Goal: Information Seeking & Learning: Find specific fact

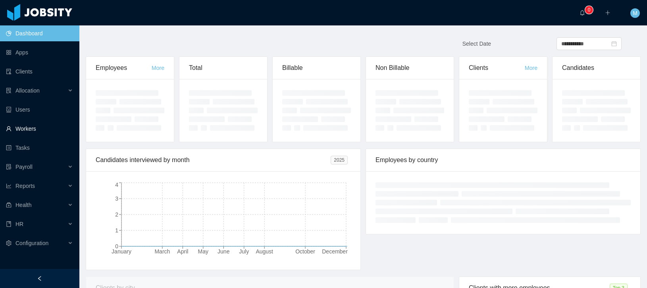
click at [42, 133] on link "Workers" at bounding box center [39, 129] width 67 height 16
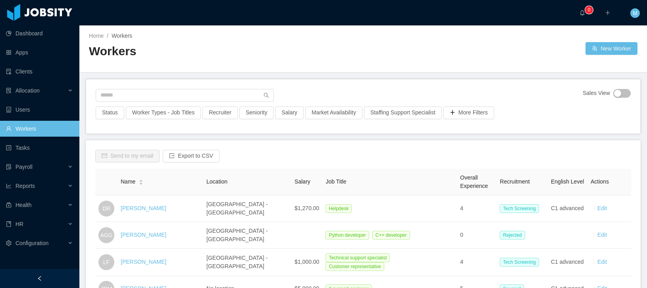
click at [151, 80] on div "Sales View Status Worker Types - Job Titles Recruiter Seniority Salary Market A…" at bounding box center [363, 106] width 554 height 54
click at [148, 97] on input "text" at bounding box center [185, 95] width 178 height 13
type input "**********"
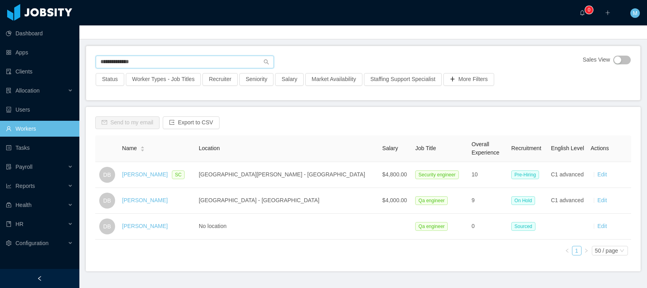
scroll to position [38, 0]
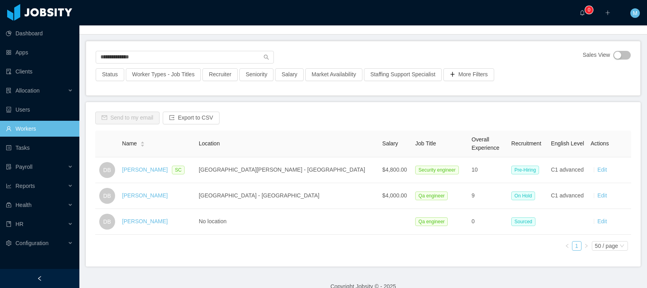
click at [289, 114] on div "Send to my email Export to CSV" at bounding box center [363, 121] width 536 height 19
click at [380, 107] on div "Send to my email Export to CSV Name Location Salary Job Title Overall Experienc…" at bounding box center [363, 184] width 555 height 164
click at [314, 105] on div "Send to my email Export to CSV Name Location Salary Job Title Overall Experienc…" at bounding box center [363, 184] width 555 height 164
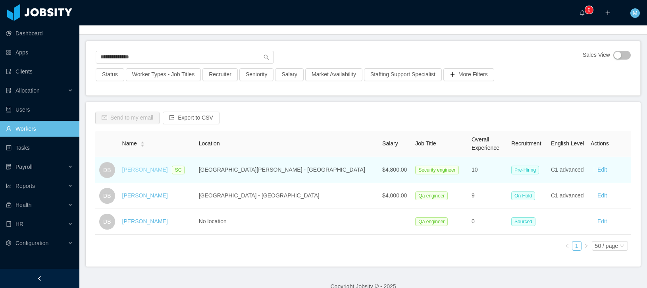
click at [148, 169] on link "[PERSON_NAME]" at bounding box center [145, 169] width 46 height 6
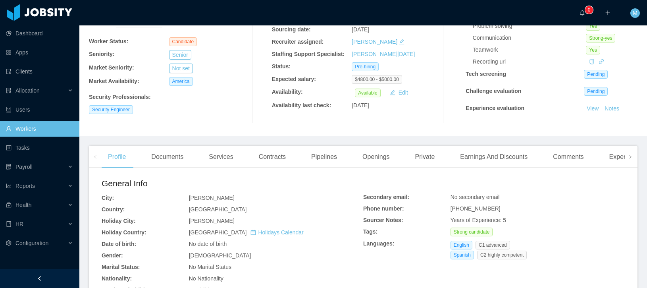
scroll to position [189, 0]
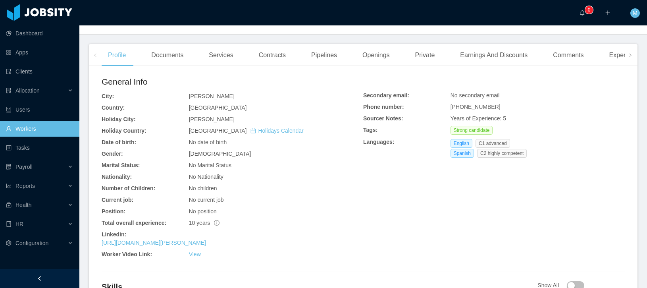
drag, startPoint x: 263, startPoint y: 95, endPoint x: 189, endPoint y: 92, distance: 74.3
click at [189, 92] on div "Santo Domingo - Ozama" at bounding box center [276, 96] width 174 height 8
click at [261, 92] on div "Santo Domingo - Ozama" at bounding box center [276, 96] width 174 height 8
drag, startPoint x: 189, startPoint y: 96, endPoint x: 299, endPoint y: 99, distance: 109.7
click at [299, 99] on div "Santo Domingo - Ozama" at bounding box center [276, 96] width 174 height 8
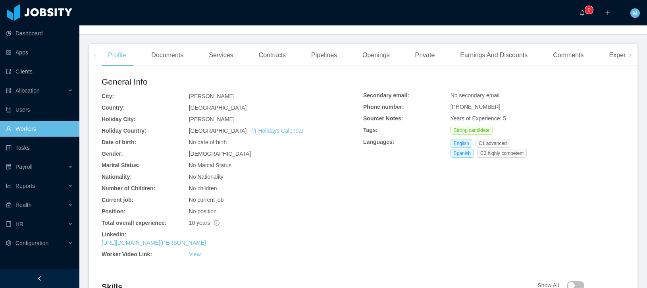
click at [356, 195] on div "General Info City: Santo Domingo - Ozama Country: Dominican Republic Holiday Ci…" at bounding box center [233, 168] width 262 height 186
click at [182, 243] on link "https://www.linkedin.com/in/daniel-david-batista" at bounding box center [154, 243] width 104 height 6
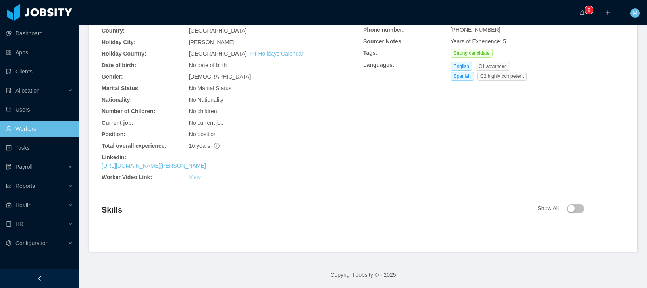
click at [193, 176] on link "View" at bounding box center [195, 177] width 12 height 6
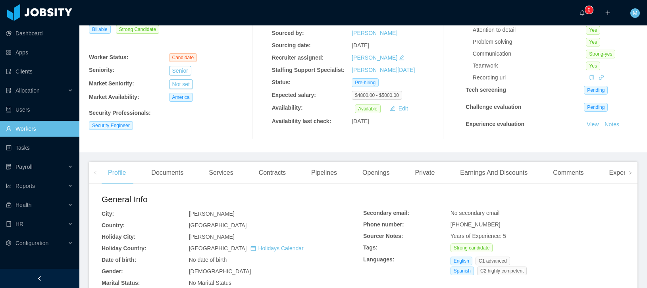
scroll to position [39, 0]
